Goal: Task Accomplishment & Management: Use online tool/utility

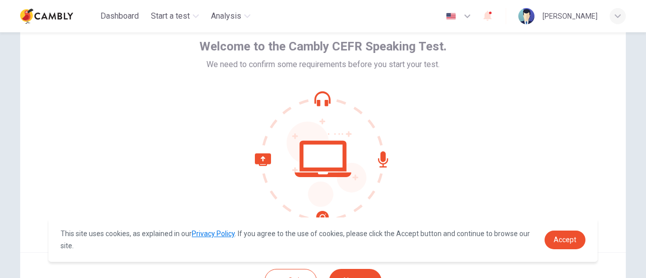
scroll to position [101, 0]
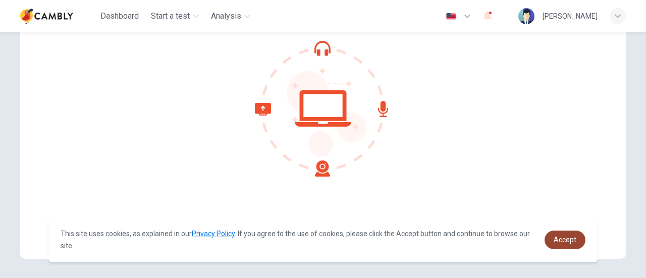
click at [561, 239] on span "Accept" at bounding box center [565, 240] width 23 height 8
click at [579, 240] on link "Accept" at bounding box center [565, 240] width 41 height 19
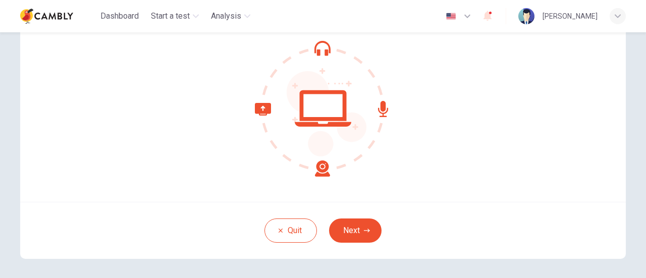
click at [349, 229] on button "Next" at bounding box center [355, 231] width 52 height 24
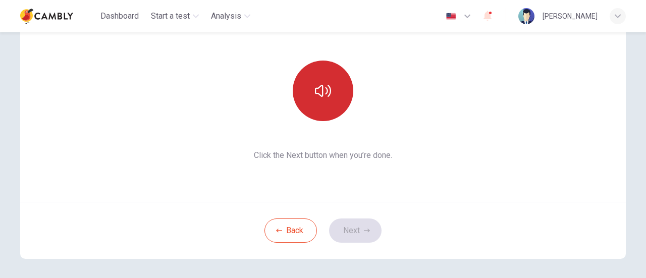
scroll to position [50, 0]
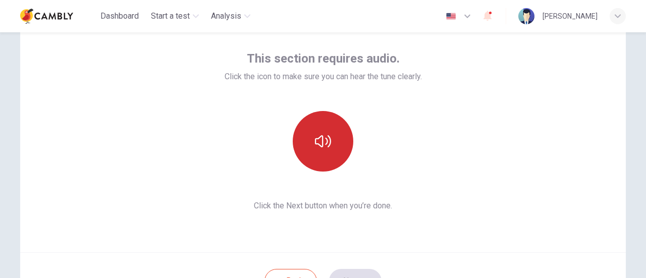
click at [335, 139] on button "button" at bounding box center [323, 141] width 61 height 61
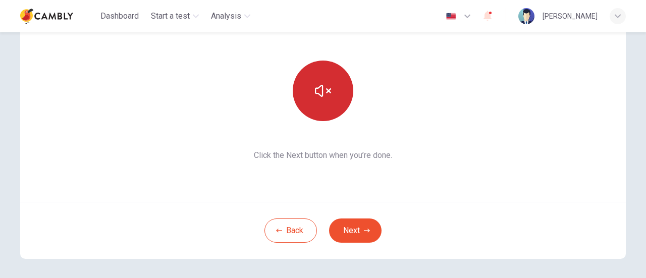
scroll to position [142, 0]
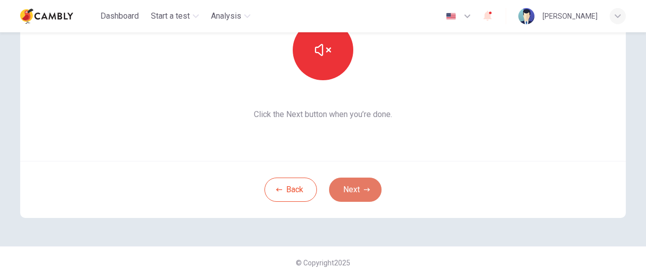
click at [356, 185] on button "Next" at bounding box center [355, 190] width 52 height 24
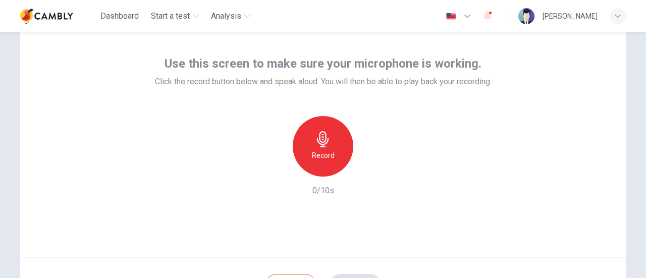
scroll to position [41, 0]
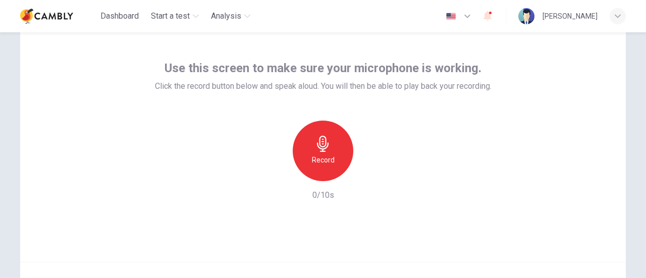
click at [316, 154] on h6 "Record" at bounding box center [323, 160] width 23 height 12
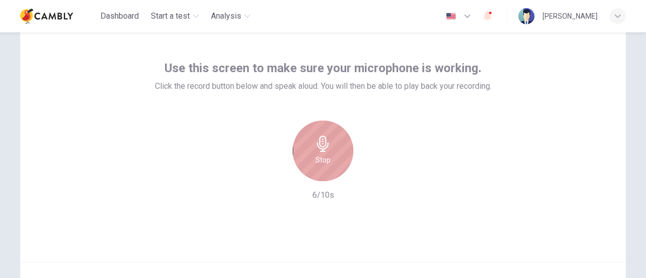
click at [315, 154] on h6 "Stop" at bounding box center [322, 160] width 15 height 12
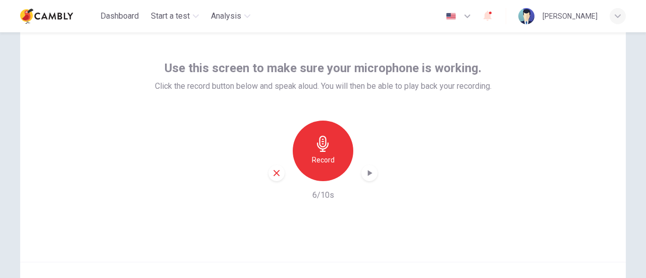
scroll to position [91, 0]
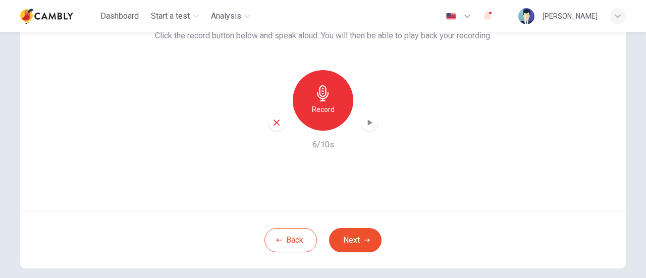
click at [326, 108] on h6 "Record" at bounding box center [323, 109] width 23 height 12
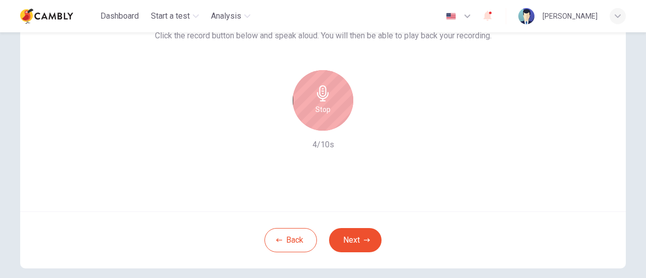
click at [319, 112] on h6 "Stop" at bounding box center [322, 109] width 15 height 12
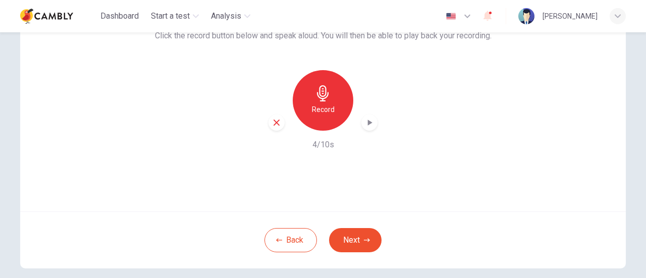
drag, startPoint x: 363, startPoint y: 239, endPoint x: 398, endPoint y: 209, distance: 45.1
click at [398, 209] on div "Use this screen to make sure your microphone is working. Click the record butto…" at bounding box center [323, 118] width 606 height 299
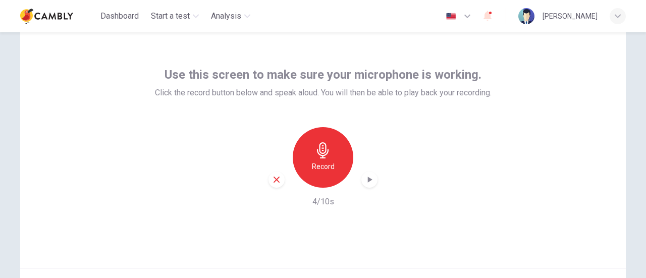
scroll to position [50, 0]
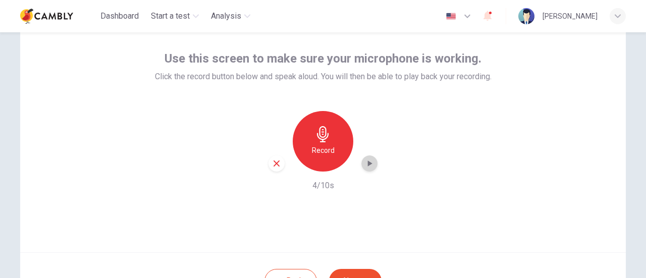
click at [368, 165] on icon "button" at bounding box center [370, 163] width 5 height 6
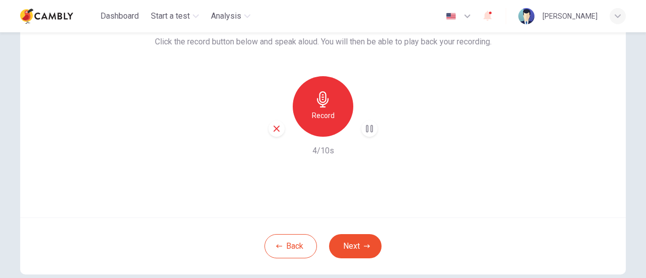
scroll to position [101, 0]
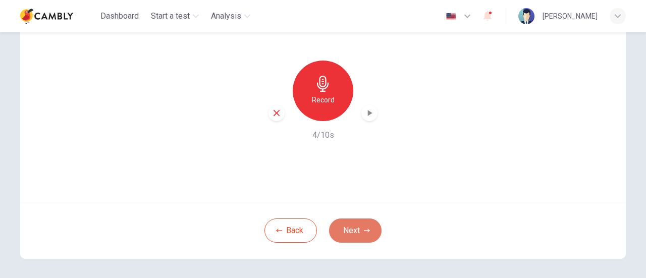
click at [364, 230] on icon "button" at bounding box center [367, 231] width 6 height 4
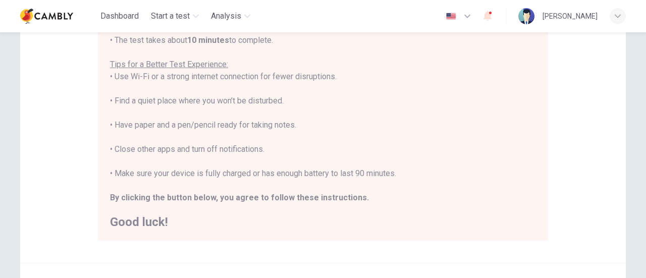
scroll to position [202, 0]
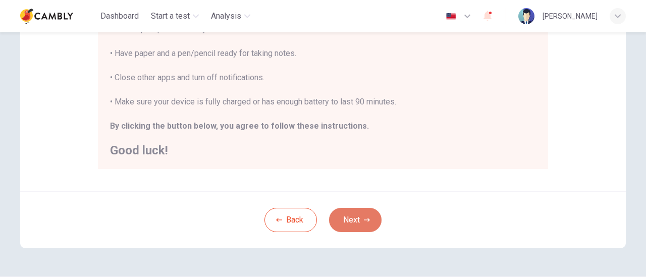
click at [372, 222] on button "Next" at bounding box center [355, 220] width 52 height 24
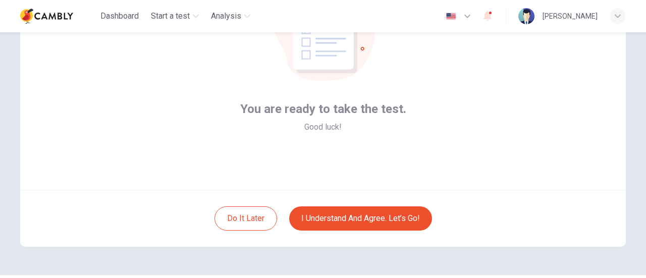
scroll to position [91, 0]
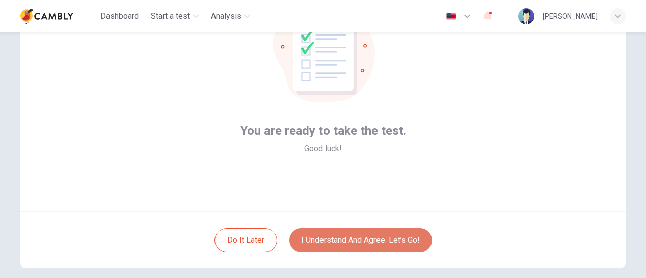
click at [387, 239] on button "I understand and agree. Let’s go!" at bounding box center [360, 240] width 143 height 24
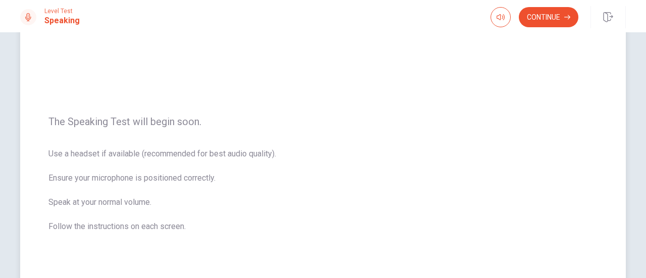
scroll to position [115, 0]
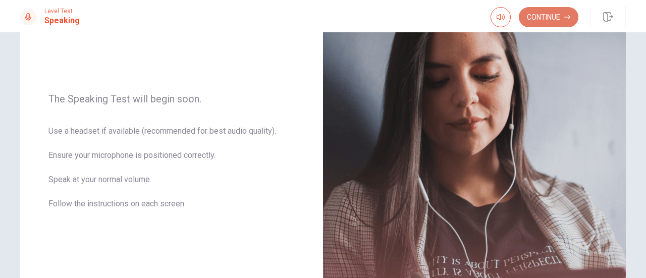
click at [565, 17] on icon "button" at bounding box center [567, 17] width 6 height 5
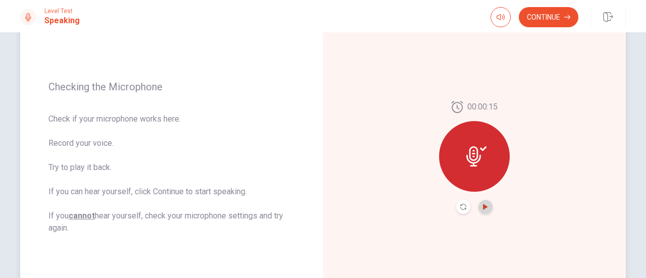
click at [483, 206] on icon "Play Audio" at bounding box center [485, 207] width 5 height 6
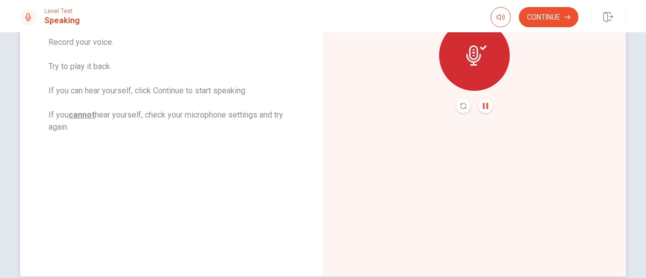
scroll to position [166, 0]
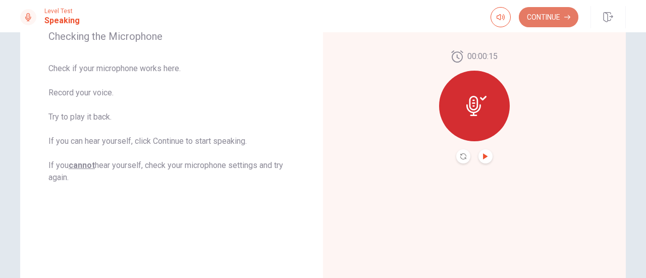
click at [546, 20] on button "Continue" at bounding box center [549, 17] width 60 height 20
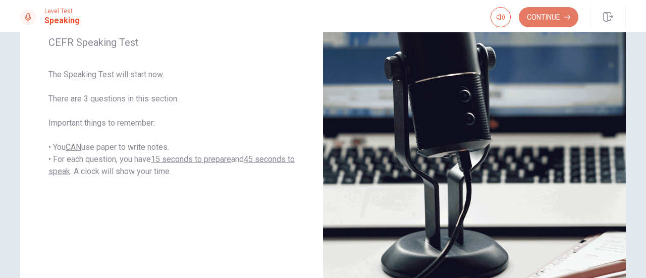
click at [539, 21] on button "Continue" at bounding box center [549, 17] width 60 height 20
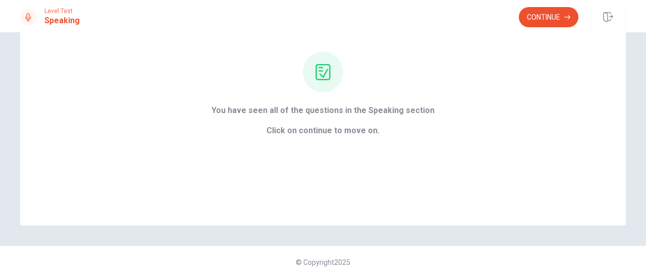
scroll to position [89, 0]
click at [534, 15] on button "Continue" at bounding box center [549, 17] width 60 height 20
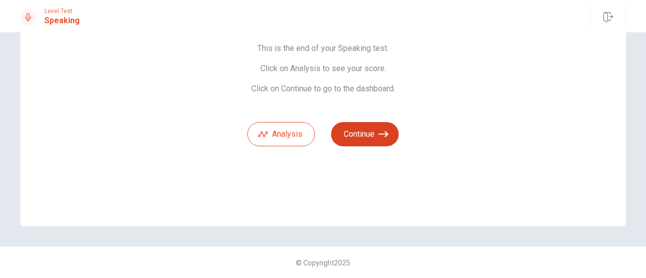
click at [377, 127] on button "Continue" at bounding box center [365, 134] width 68 height 24
